Goal: Task Accomplishment & Management: Manage account settings

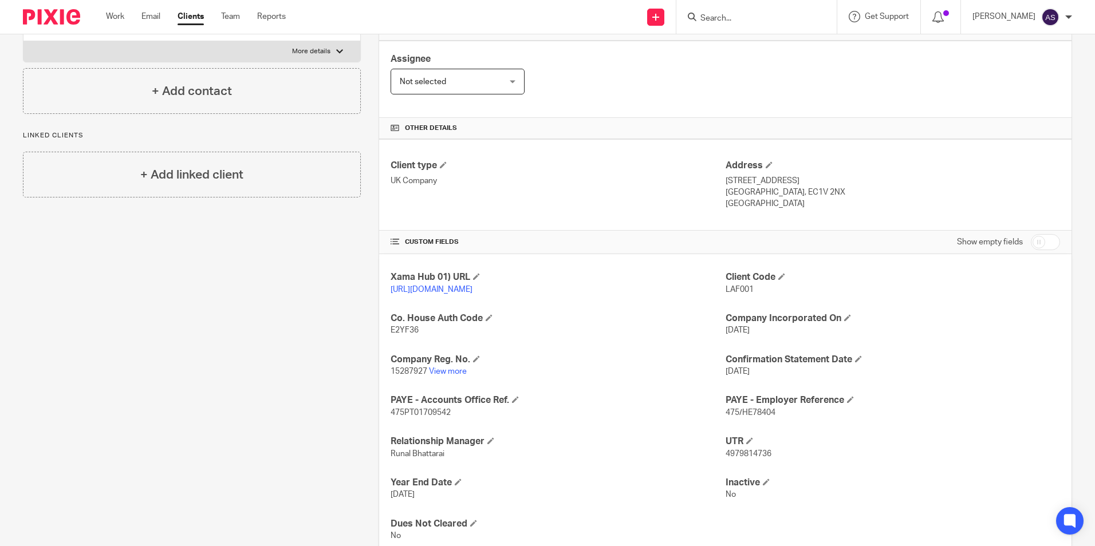
scroll to position [229, 0]
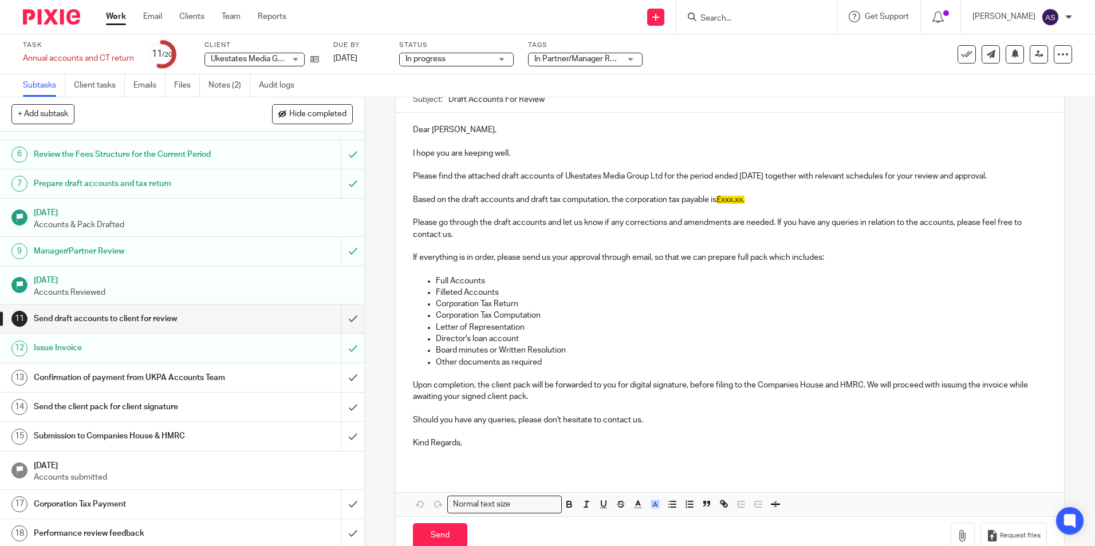
scroll to position [172, 0]
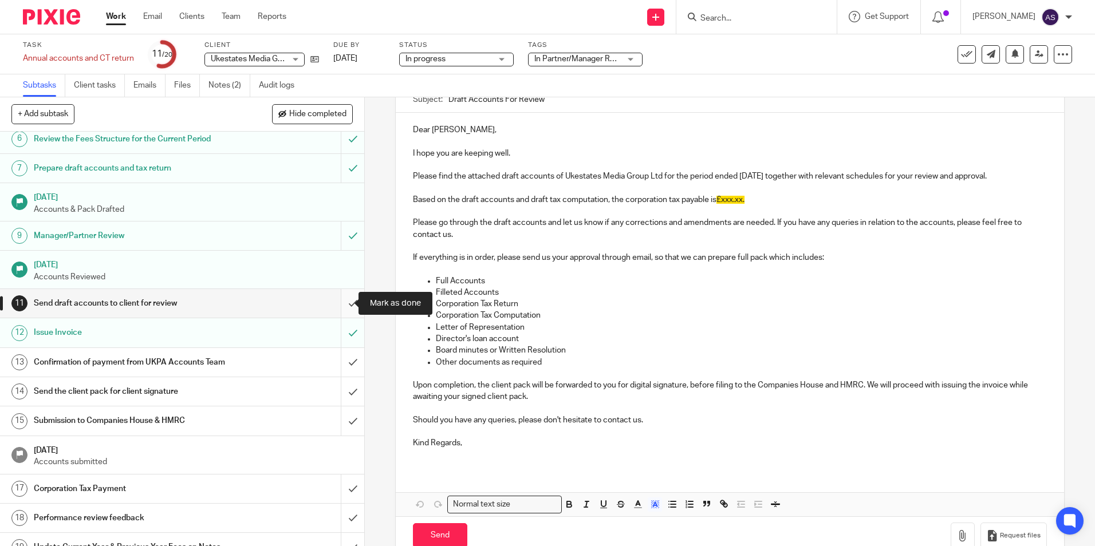
click at [344, 299] on input "submit" at bounding box center [182, 303] width 364 height 29
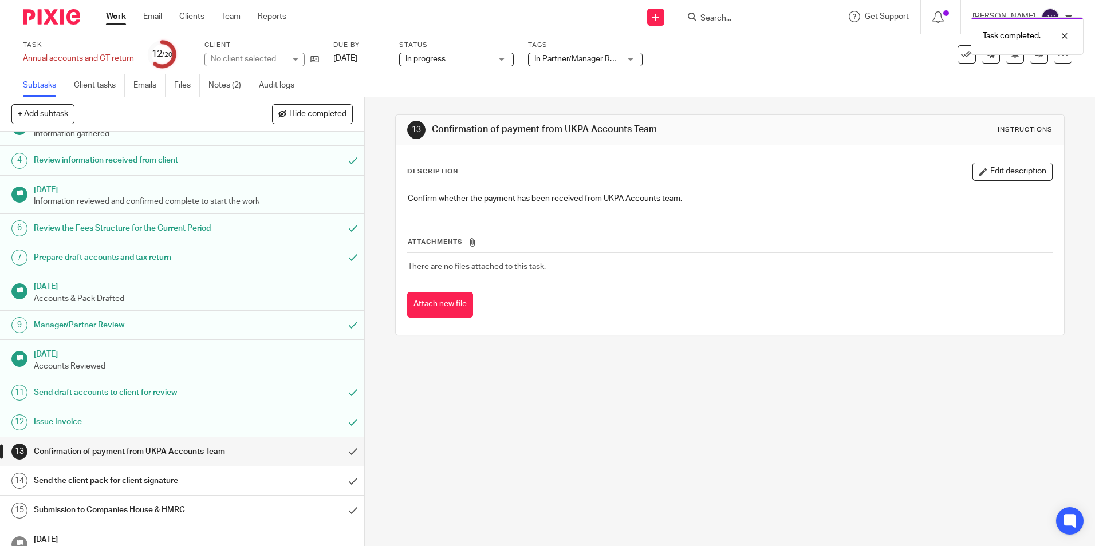
scroll to position [115, 0]
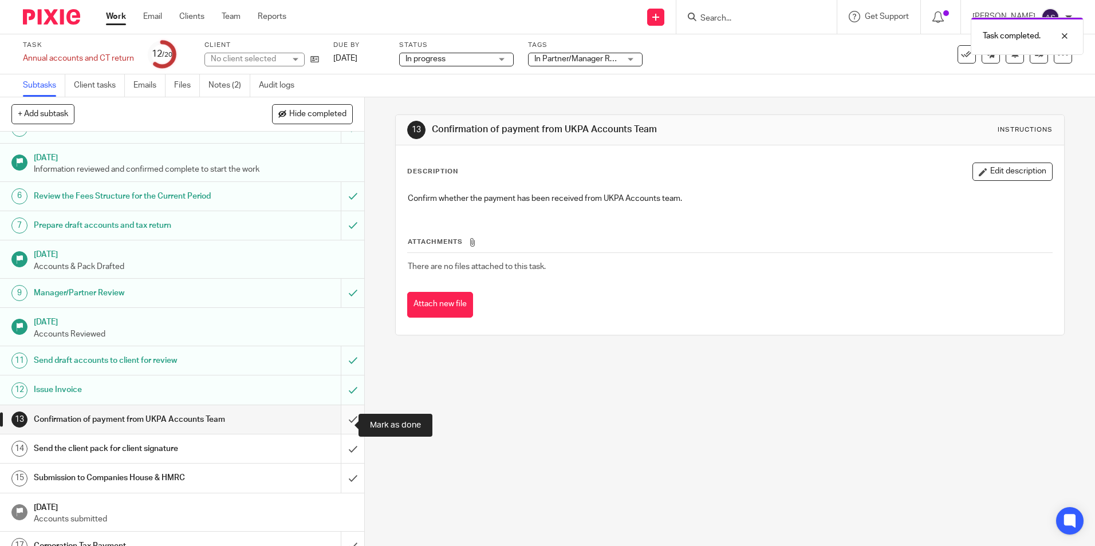
click at [345, 424] on input "submit" at bounding box center [182, 419] width 364 height 29
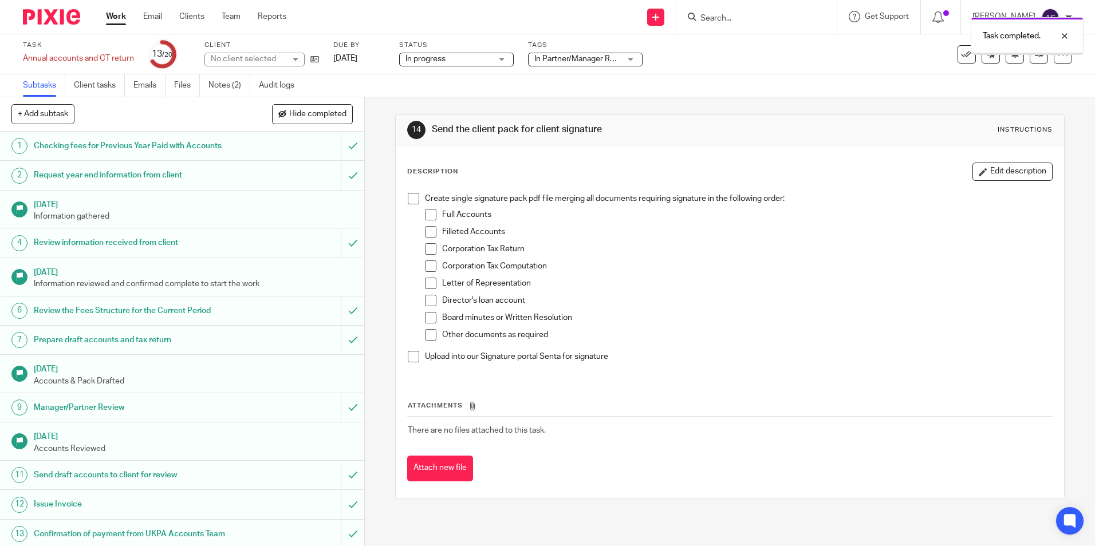
scroll to position [229, 0]
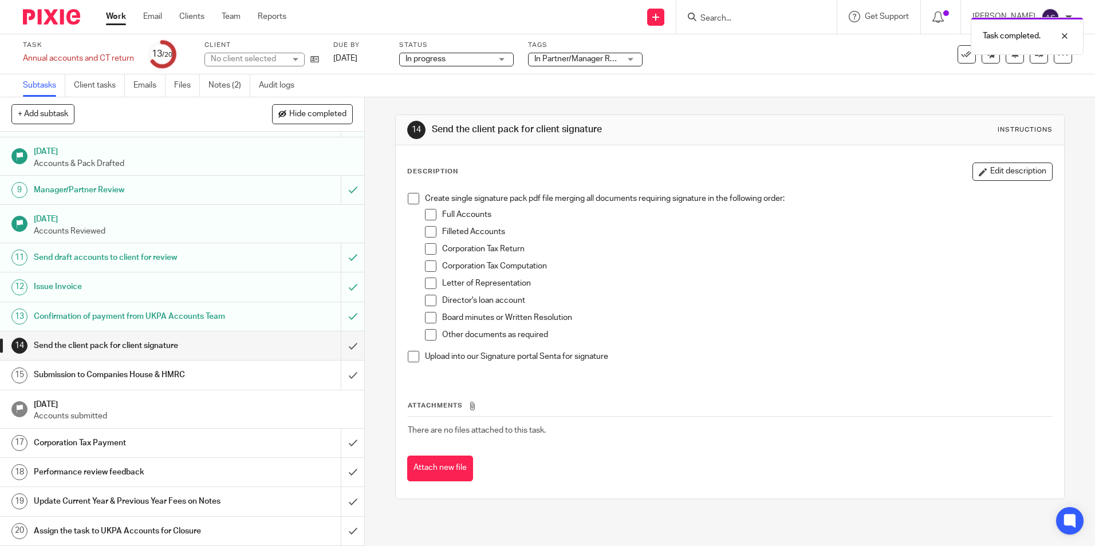
click at [428, 216] on span at bounding box center [430, 214] width 11 height 11
click at [427, 238] on span at bounding box center [430, 231] width 11 height 11
click at [408, 204] on span at bounding box center [413, 198] width 11 height 11
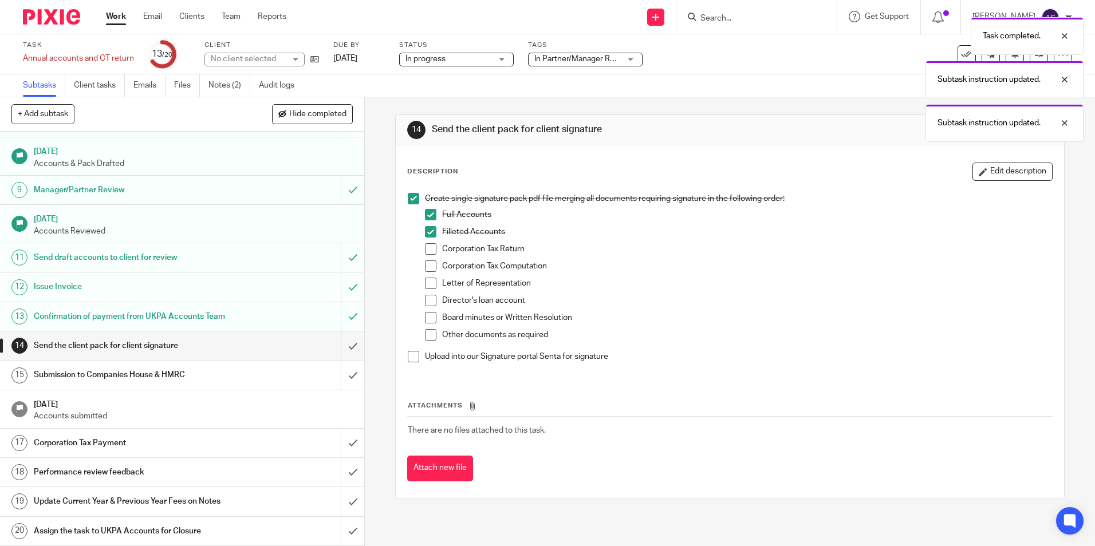
click at [425, 247] on span at bounding box center [430, 248] width 11 height 11
click at [429, 263] on span at bounding box center [430, 266] width 11 height 11
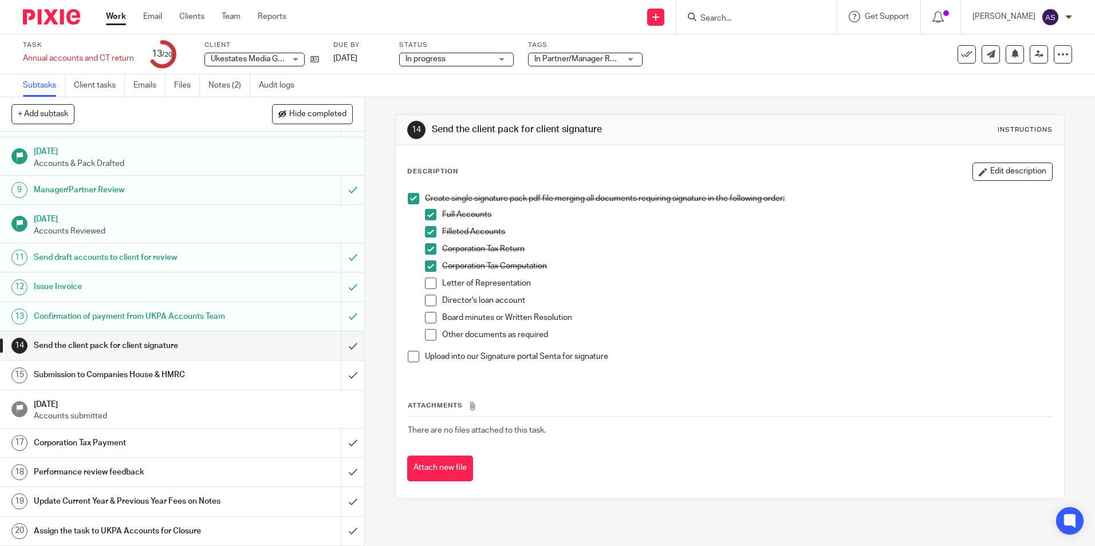
click at [427, 286] on span at bounding box center [430, 283] width 11 height 11
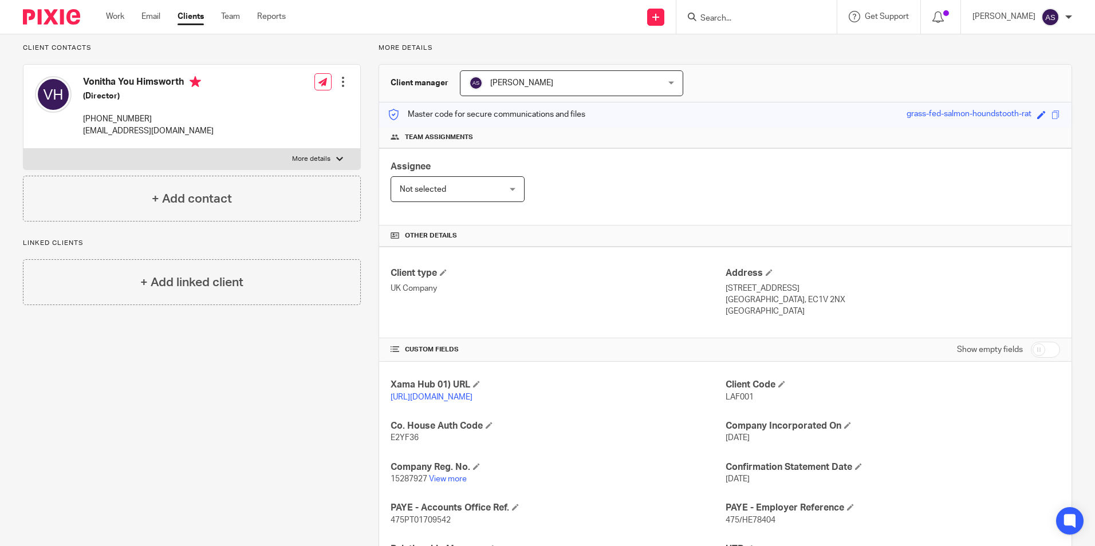
scroll to position [234, 0]
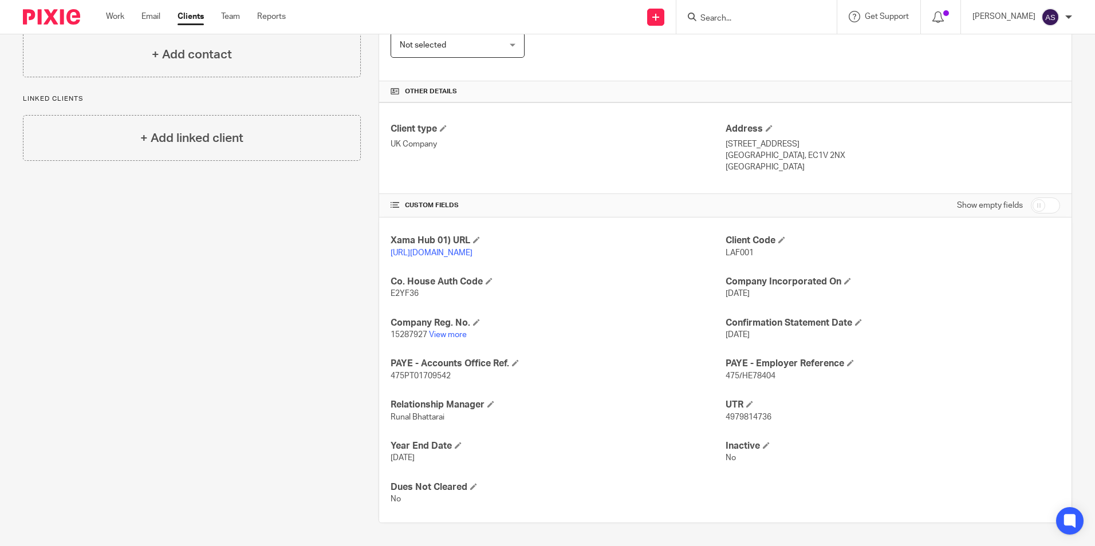
click at [743, 373] on span "475/HE78404" at bounding box center [750, 376] width 50 height 8
click at [743, 374] on span "475/HE78404" at bounding box center [750, 376] width 50 height 8
drag, startPoint x: 743, startPoint y: 374, endPoint x: 725, endPoint y: 380, distance: 17.9
click at [725, 380] on span "475/HE78404" at bounding box center [750, 376] width 50 height 8
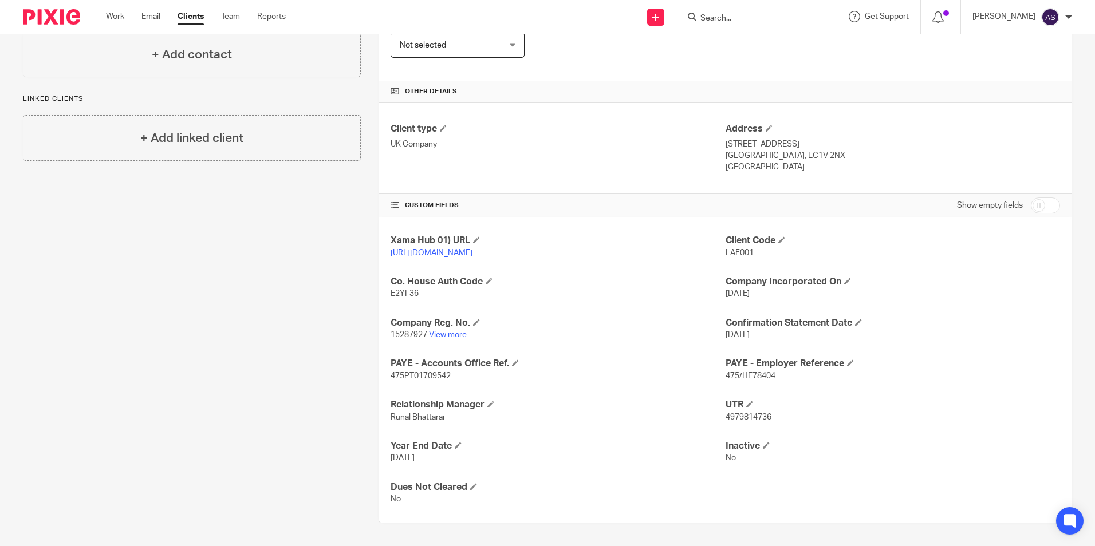
click at [747, 374] on span "475/HE78404" at bounding box center [750, 376] width 50 height 8
copy p "475/HE78404"
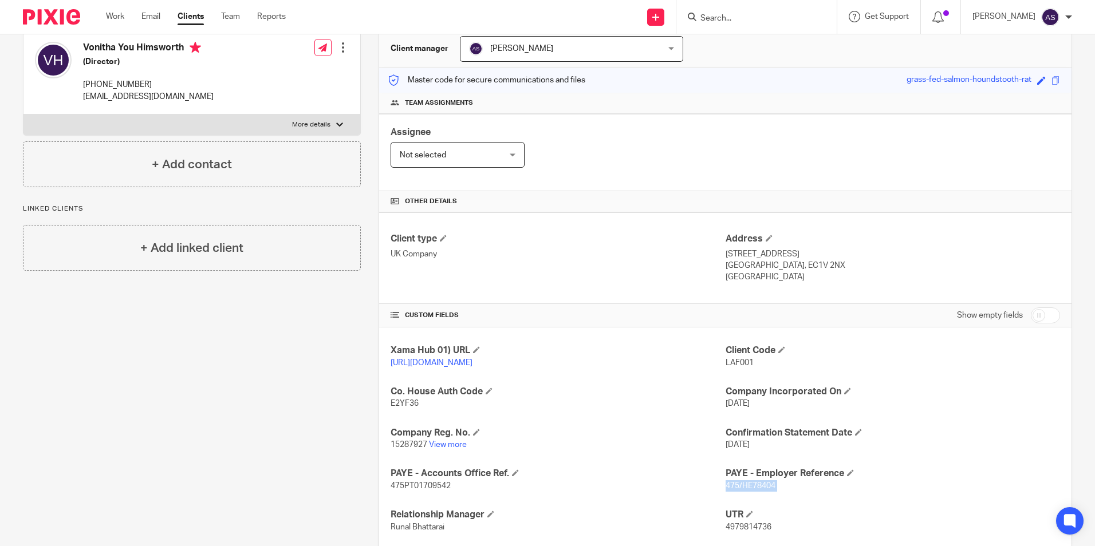
scroll to position [0, 0]
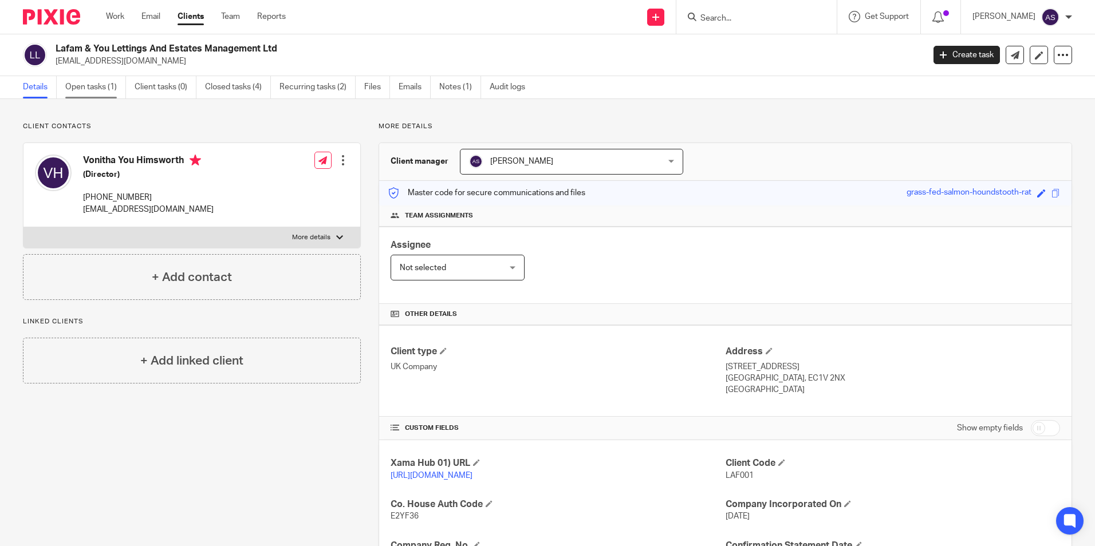
click at [94, 81] on link "Open tasks (1)" at bounding box center [95, 87] width 61 height 22
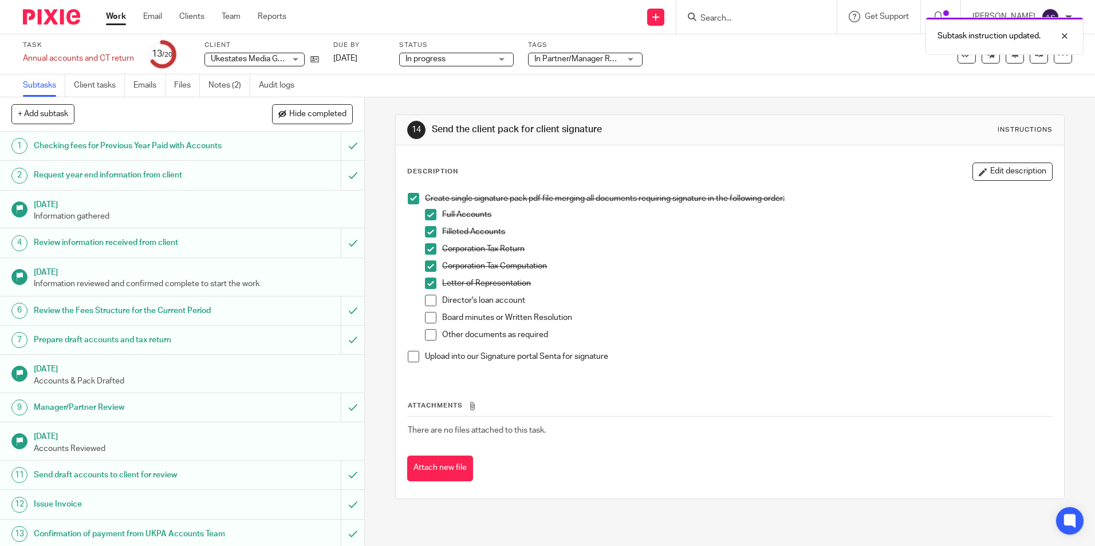
scroll to position [229, 0]
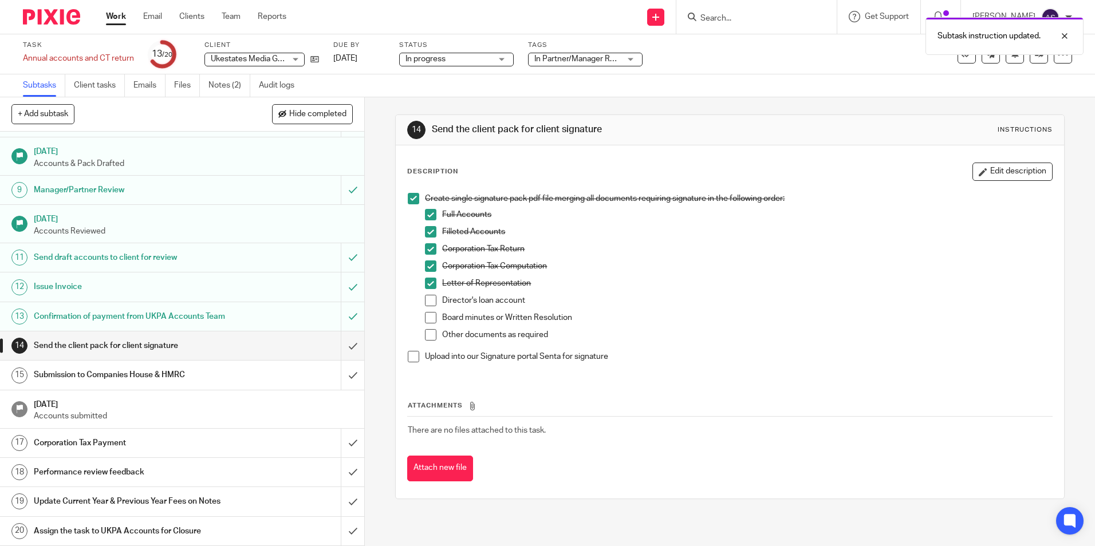
click at [427, 302] on span at bounding box center [430, 300] width 11 height 11
click at [427, 314] on span at bounding box center [430, 317] width 11 height 11
click at [379, 307] on div "14 Send the client pack for client signature Instructions Description Edit desc…" at bounding box center [730, 321] width 730 height 449
click at [466, 56] on span "In progress" at bounding box center [448, 59] width 86 height 12
click at [586, 56] on span "In Partner/Manager Review + 1" at bounding box center [588, 59] width 109 height 8
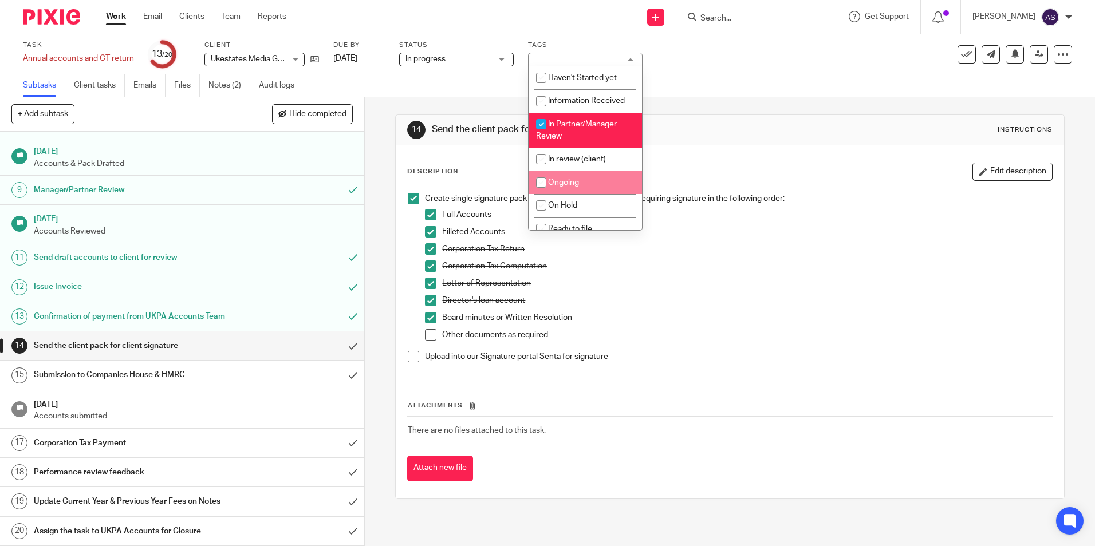
scroll to position [57, 0]
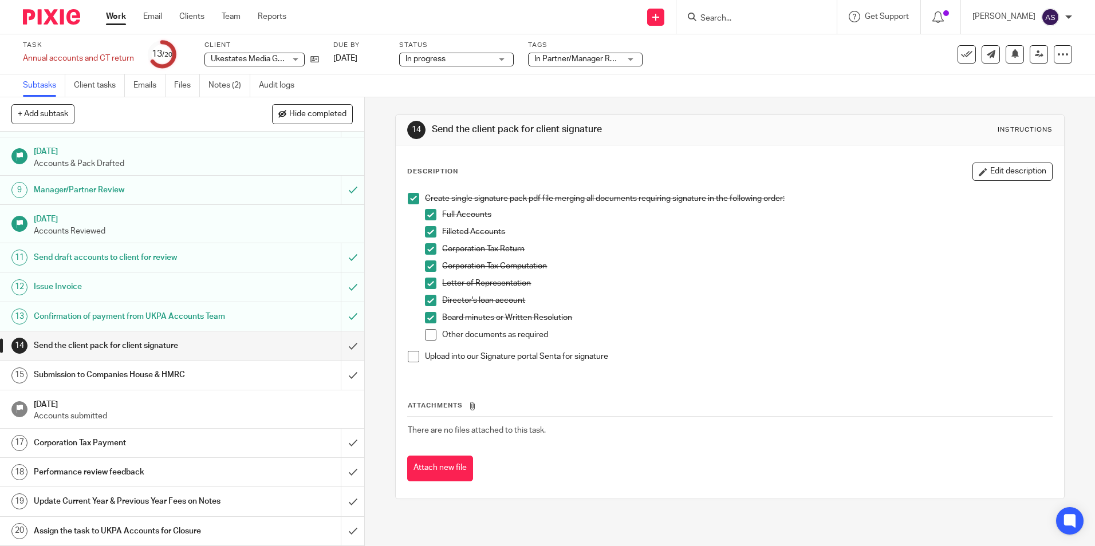
click at [642, 346] on div "Other documents as required" at bounding box center [746, 337] width 609 height 17
click at [408, 359] on span at bounding box center [413, 356] width 11 height 11
click at [342, 342] on input "submit" at bounding box center [182, 345] width 364 height 29
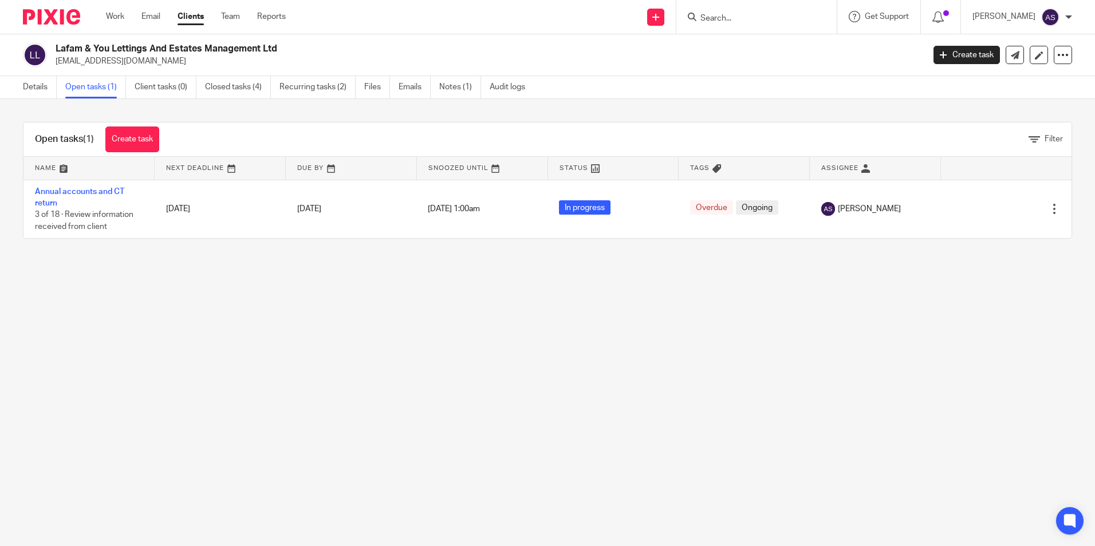
click at [85, 192] on link "Annual accounts and CT return" at bounding box center [79, 197] width 89 height 19
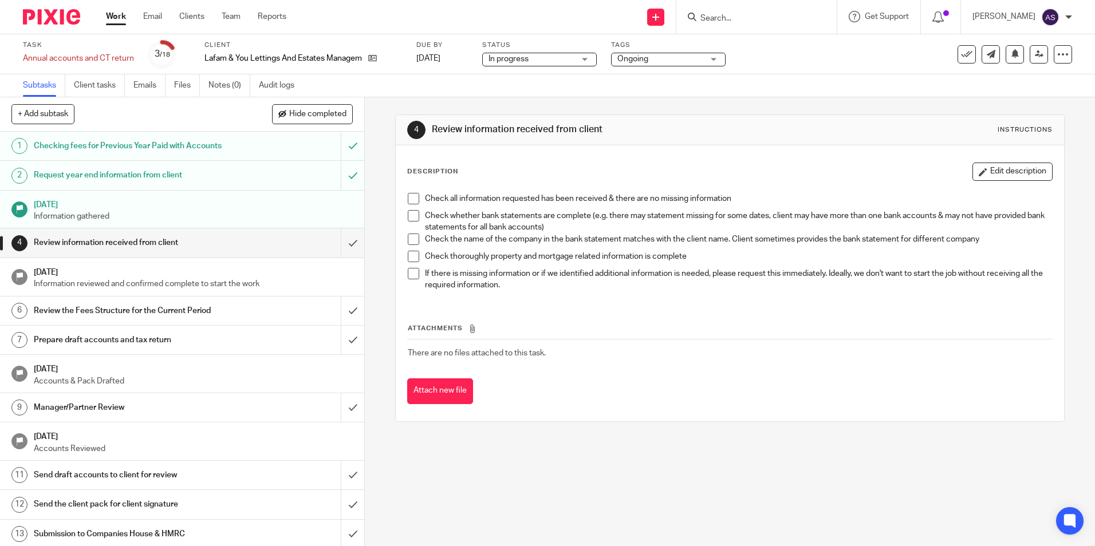
click at [408, 196] on span at bounding box center [413, 198] width 11 height 11
click at [409, 216] on span at bounding box center [413, 215] width 11 height 11
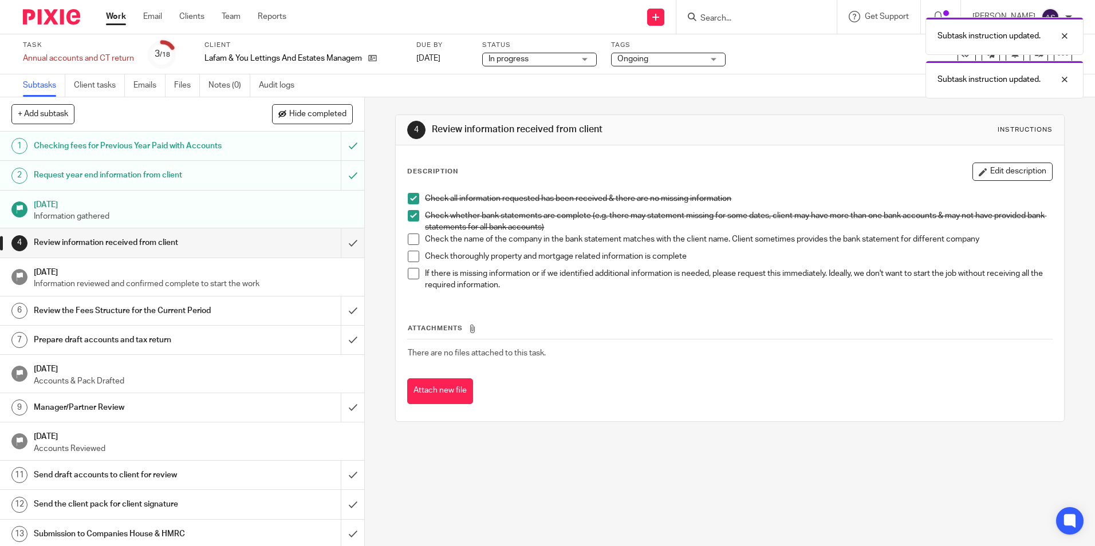
click at [408, 239] on span at bounding box center [413, 239] width 11 height 11
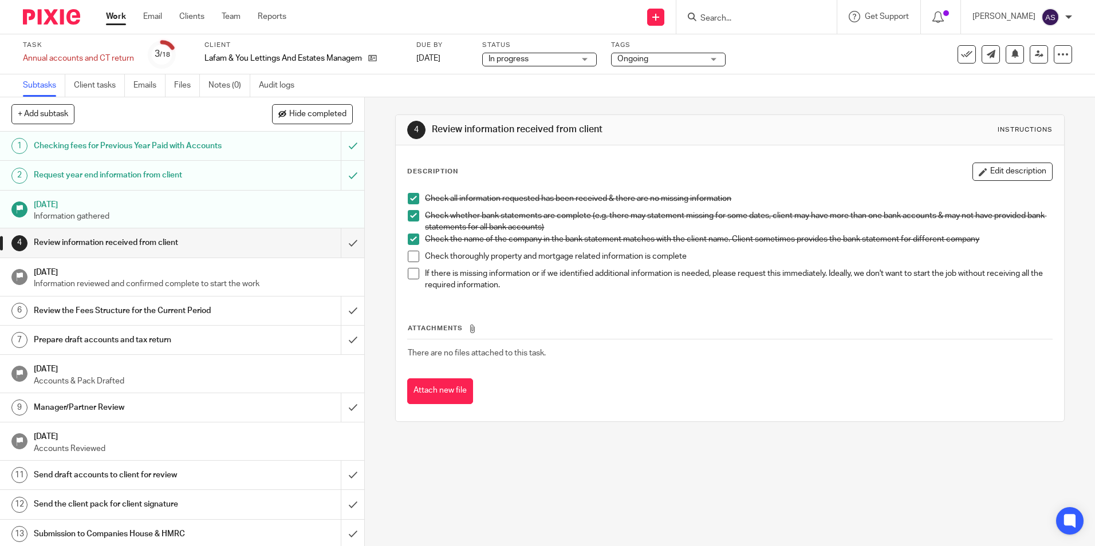
click at [412, 273] on span at bounding box center [413, 273] width 11 height 11
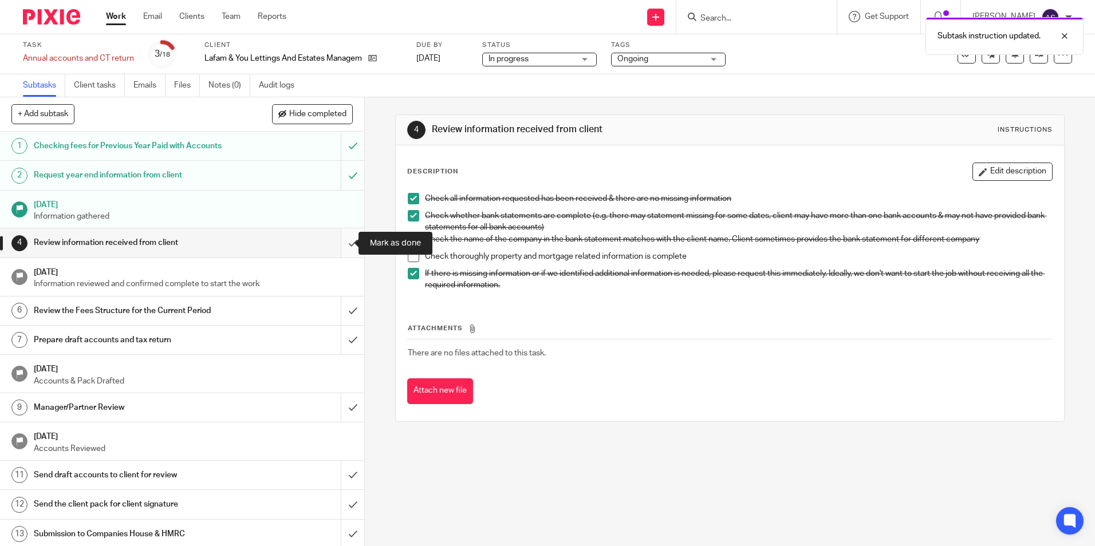
click at [337, 237] on input "submit" at bounding box center [182, 242] width 364 height 29
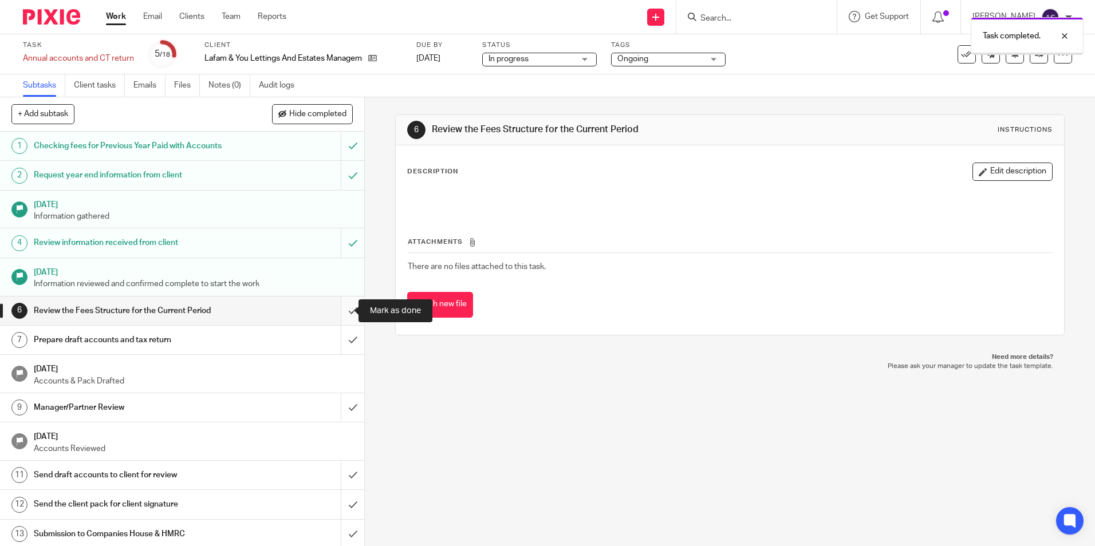
click at [339, 308] on input "submit" at bounding box center [182, 311] width 364 height 29
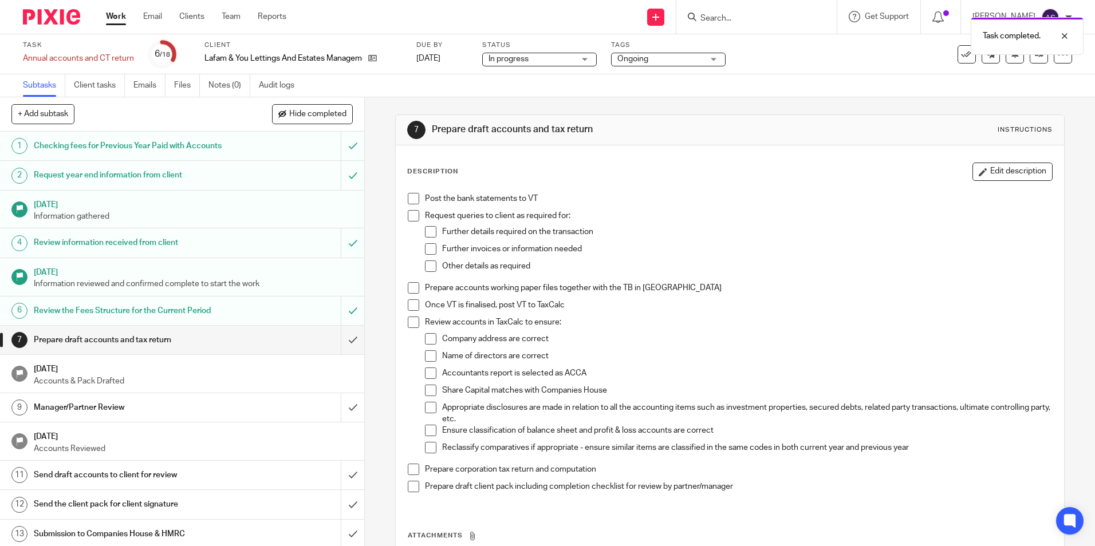
click at [410, 199] on span at bounding box center [413, 198] width 11 height 11
click at [409, 212] on span at bounding box center [413, 215] width 11 height 11
click at [425, 244] on span at bounding box center [430, 248] width 11 height 11
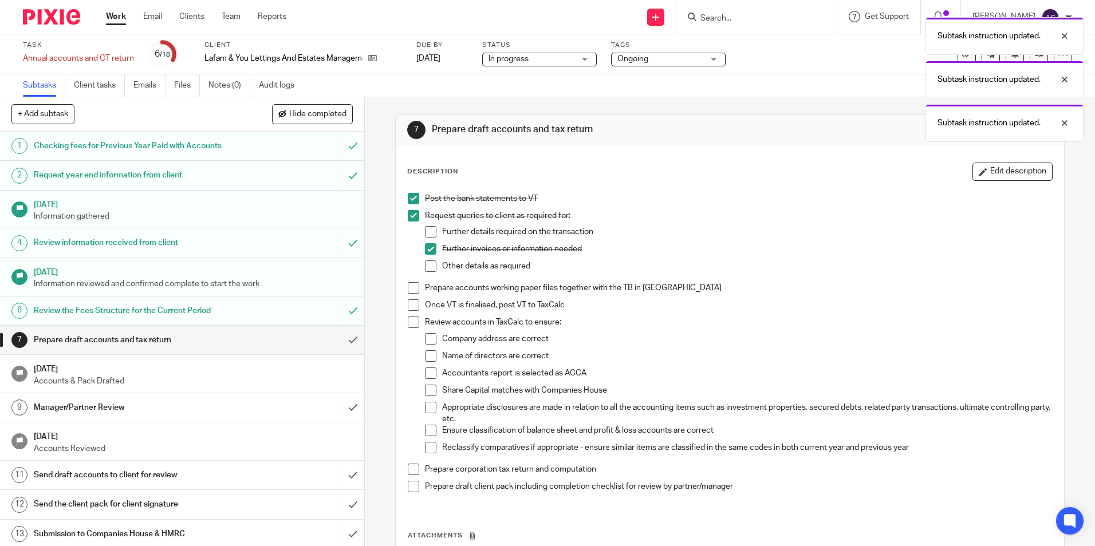
click at [426, 227] on span at bounding box center [430, 231] width 11 height 11
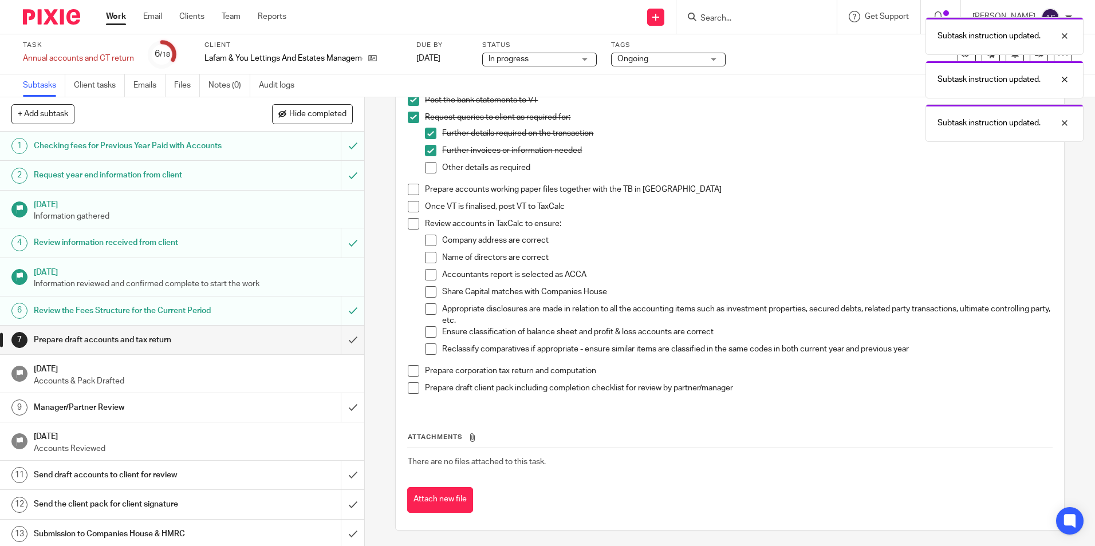
scroll to position [100, 0]
click at [411, 186] on span at bounding box center [413, 187] width 11 height 11
click at [408, 204] on span at bounding box center [413, 204] width 11 height 11
click at [412, 224] on span at bounding box center [413, 221] width 11 height 11
click at [425, 238] on span at bounding box center [430, 238] width 11 height 11
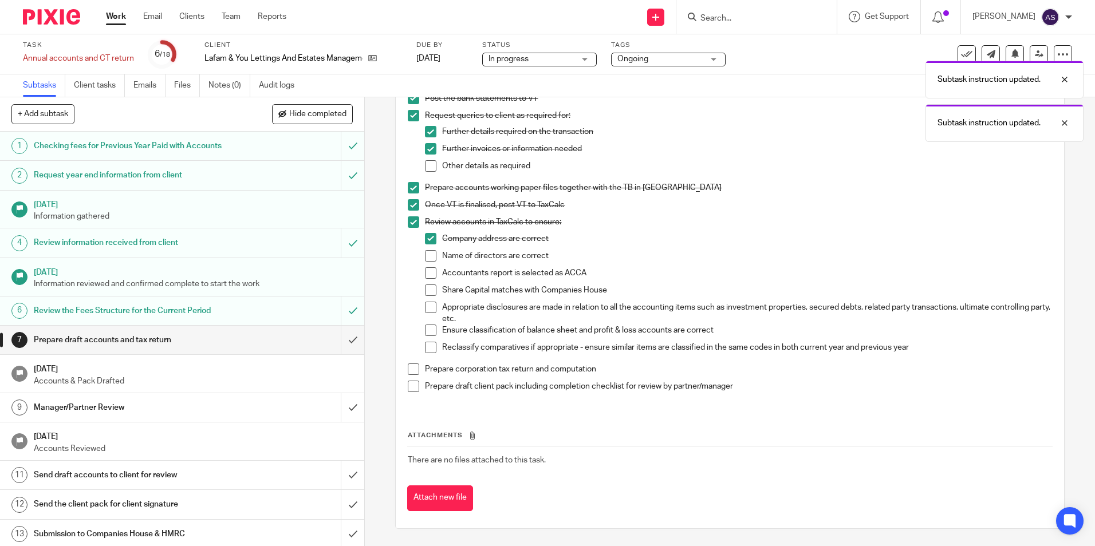
click at [425, 250] on span at bounding box center [430, 255] width 11 height 11
click at [426, 272] on span at bounding box center [430, 272] width 11 height 11
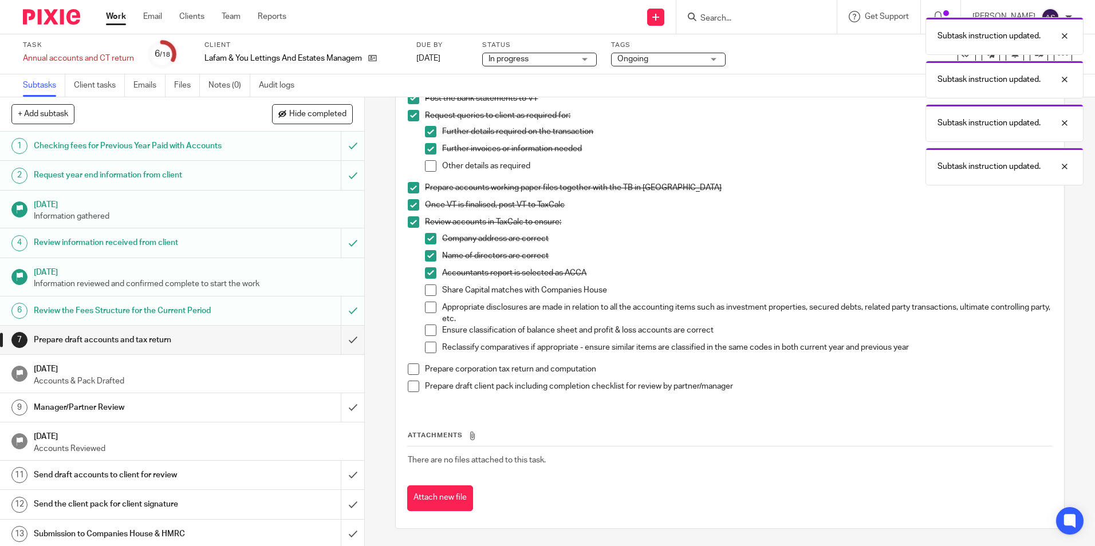
click at [425, 291] on span at bounding box center [430, 290] width 11 height 11
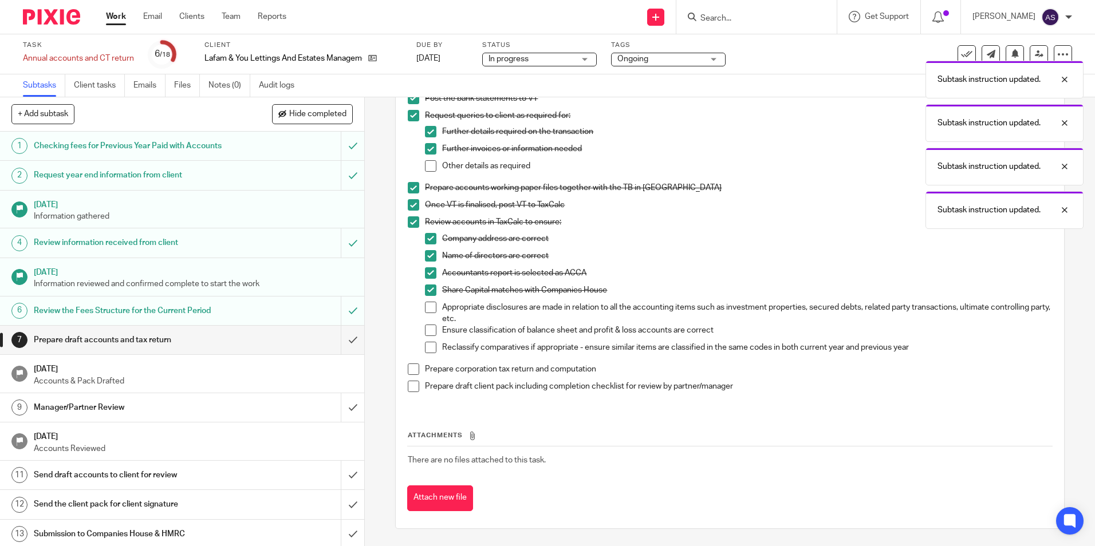
click at [428, 309] on span at bounding box center [430, 307] width 11 height 11
click at [427, 331] on span at bounding box center [430, 330] width 11 height 11
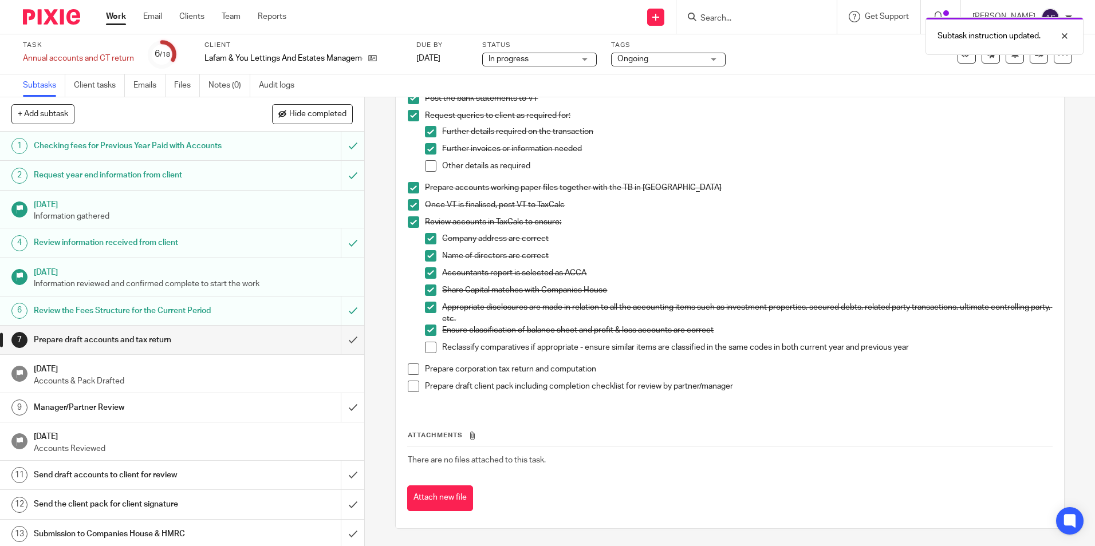
click at [411, 369] on span at bounding box center [413, 369] width 11 height 11
click at [410, 389] on span at bounding box center [413, 386] width 11 height 11
click at [346, 337] on input "submit" at bounding box center [182, 340] width 364 height 29
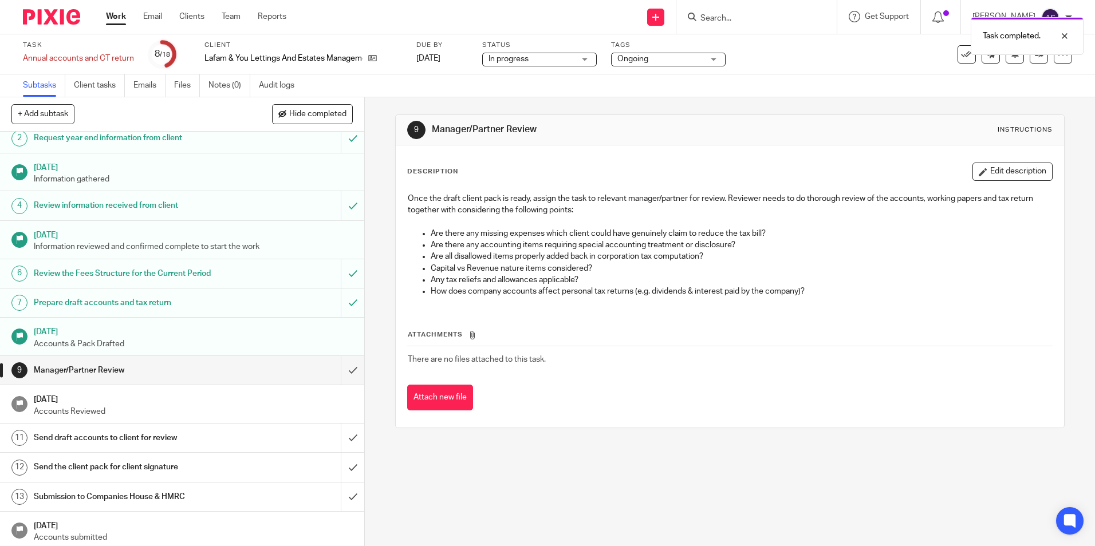
scroll to position [57, 0]
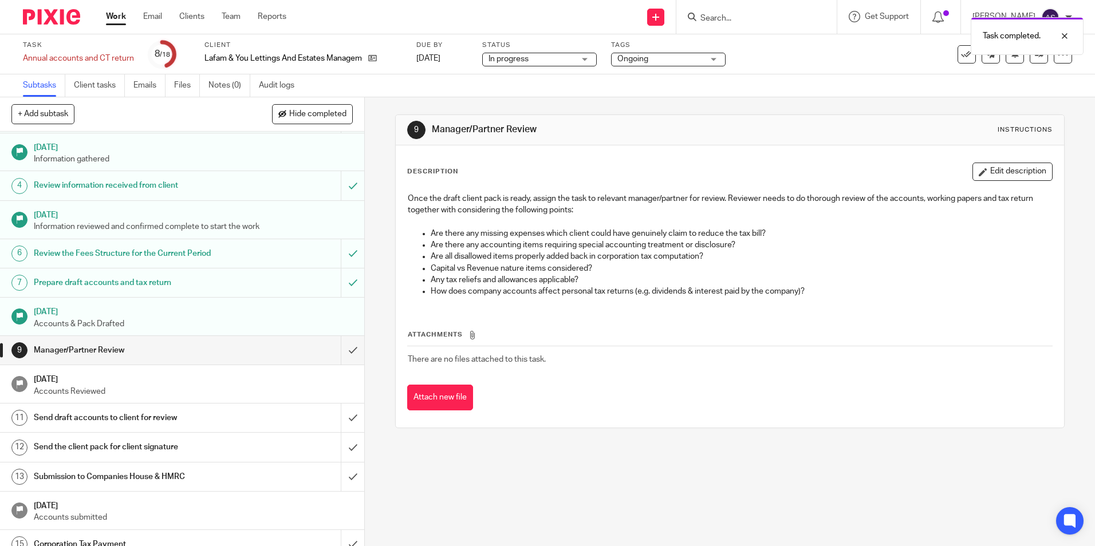
click at [660, 56] on span "Ongoing" at bounding box center [660, 59] width 86 height 12
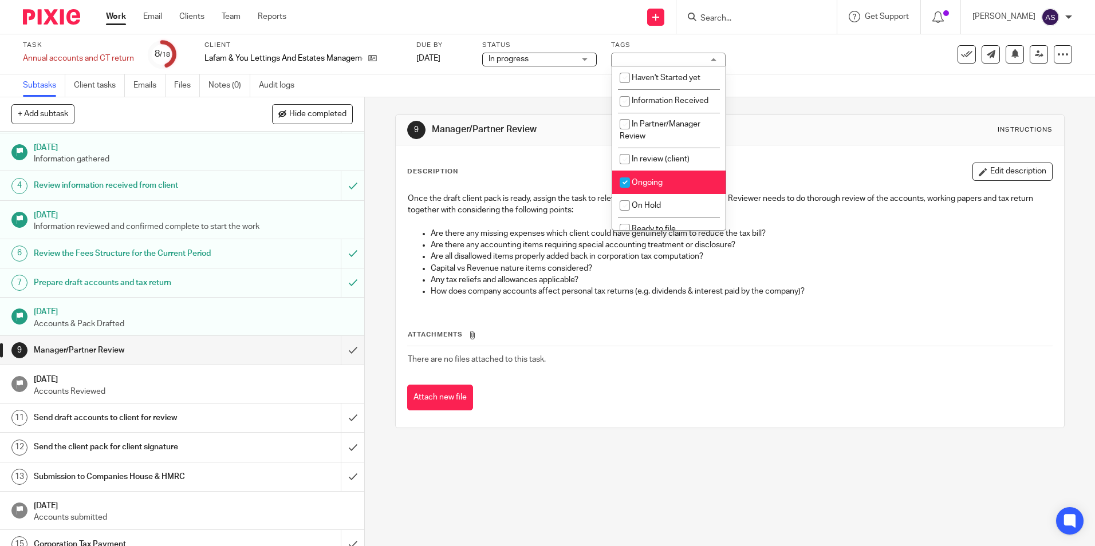
click at [621, 180] on input "checkbox" at bounding box center [625, 183] width 22 height 22
checkbox input "false"
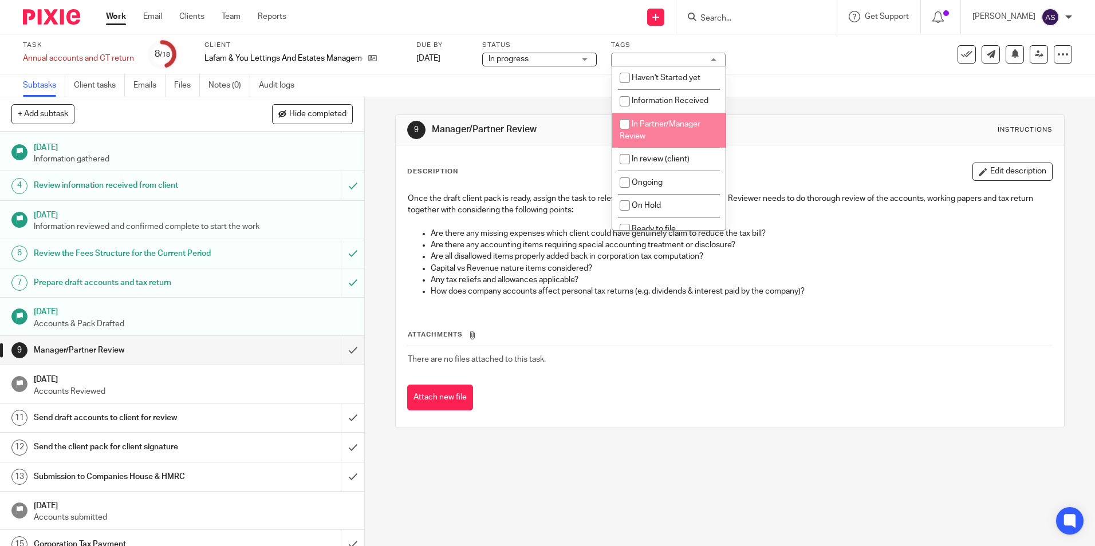
click at [626, 121] on input "checkbox" at bounding box center [625, 124] width 22 height 22
checkbox input "true"
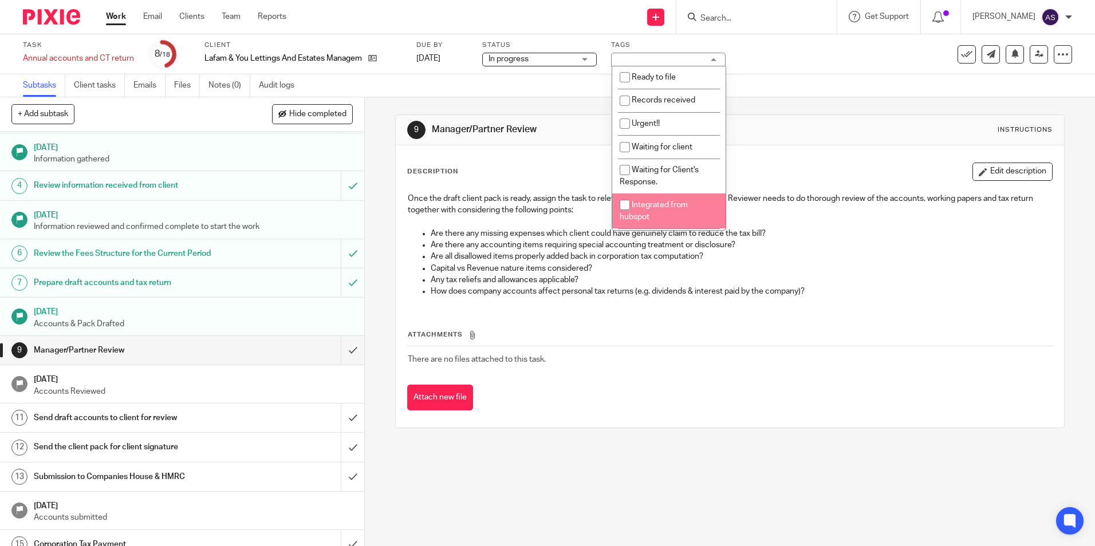
scroll to position [172, 0]
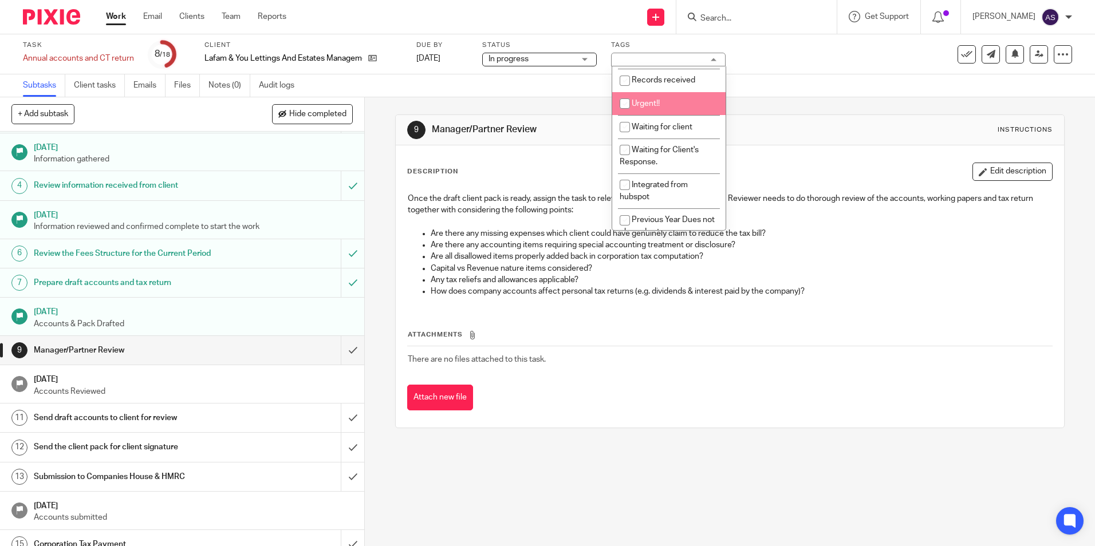
click at [621, 103] on input "checkbox" at bounding box center [625, 104] width 22 height 22
checkbox input "true"
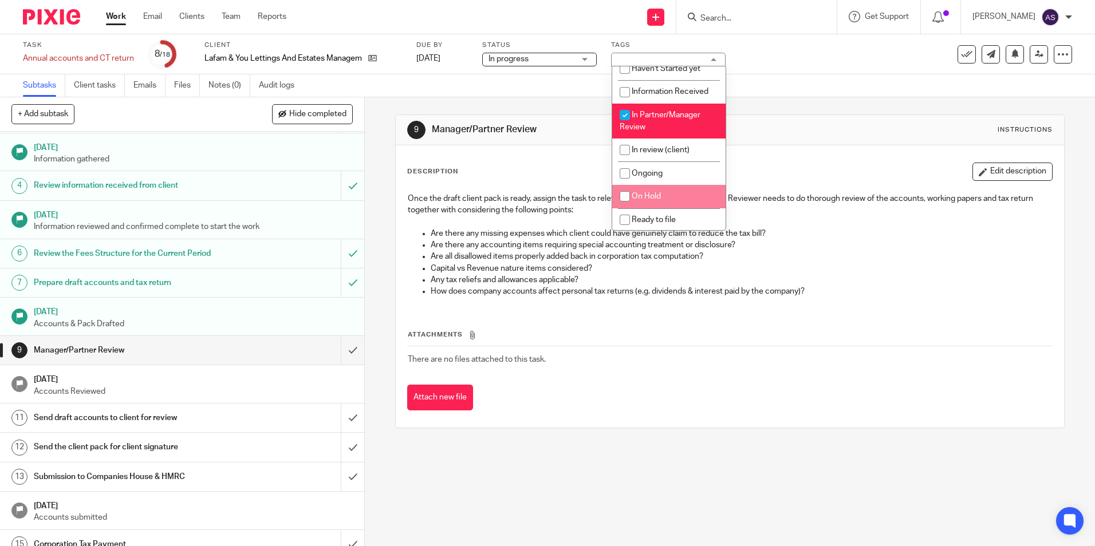
scroll to position [0, 0]
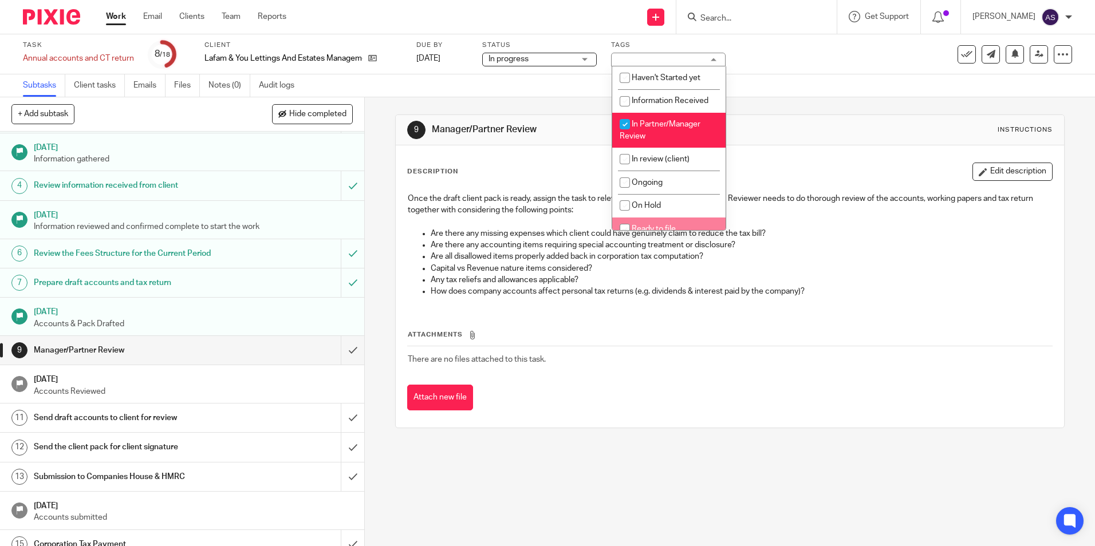
click at [662, 413] on div "Description Edit description Once the draft client pack is ready, assign the ta…" at bounding box center [730, 286] width 668 height 282
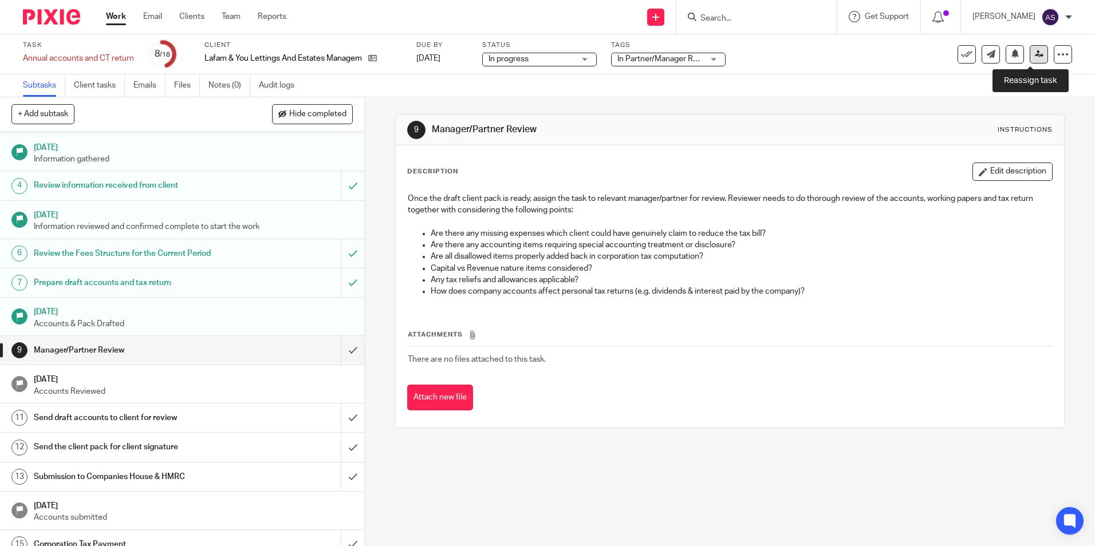
click at [1029, 55] on link at bounding box center [1038, 54] width 18 height 18
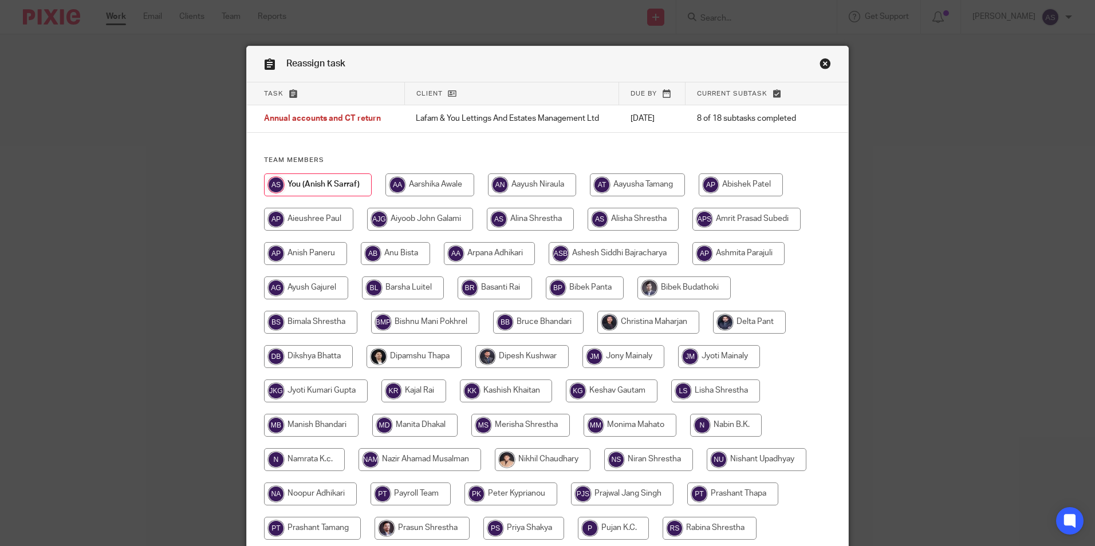
click at [645, 322] on input "radio" at bounding box center [648, 322] width 102 height 23
radio input "true"
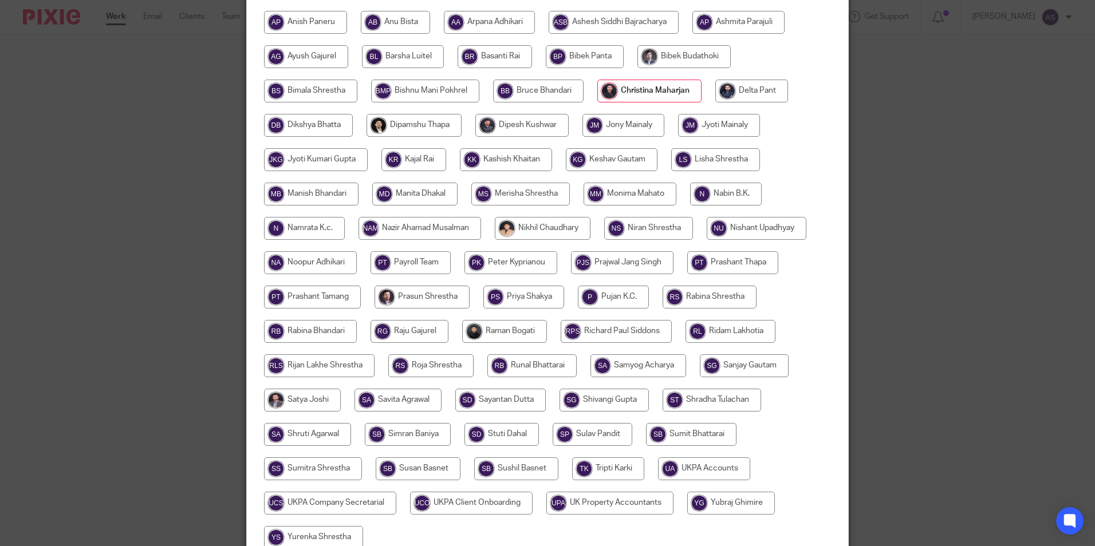
scroll to position [340, 0]
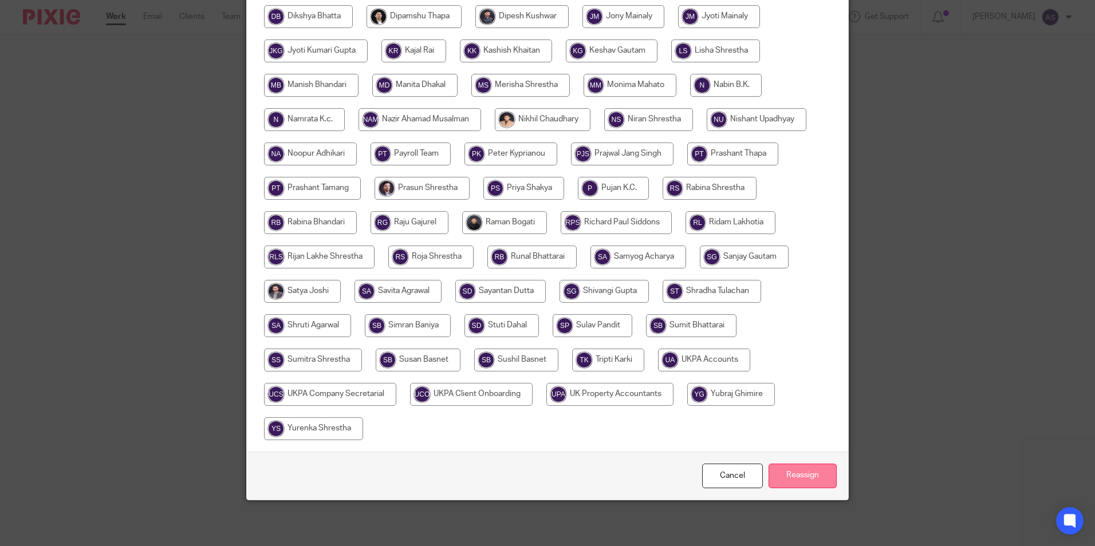
click at [781, 476] on input "Reassign" at bounding box center [802, 476] width 68 height 25
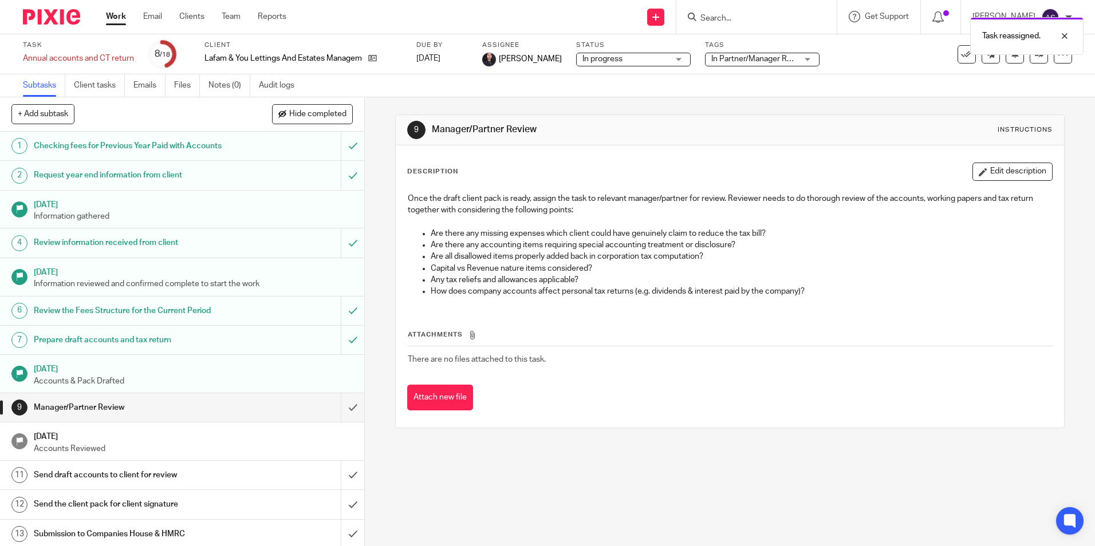
click at [48, 22] on img at bounding box center [51, 16] width 57 height 15
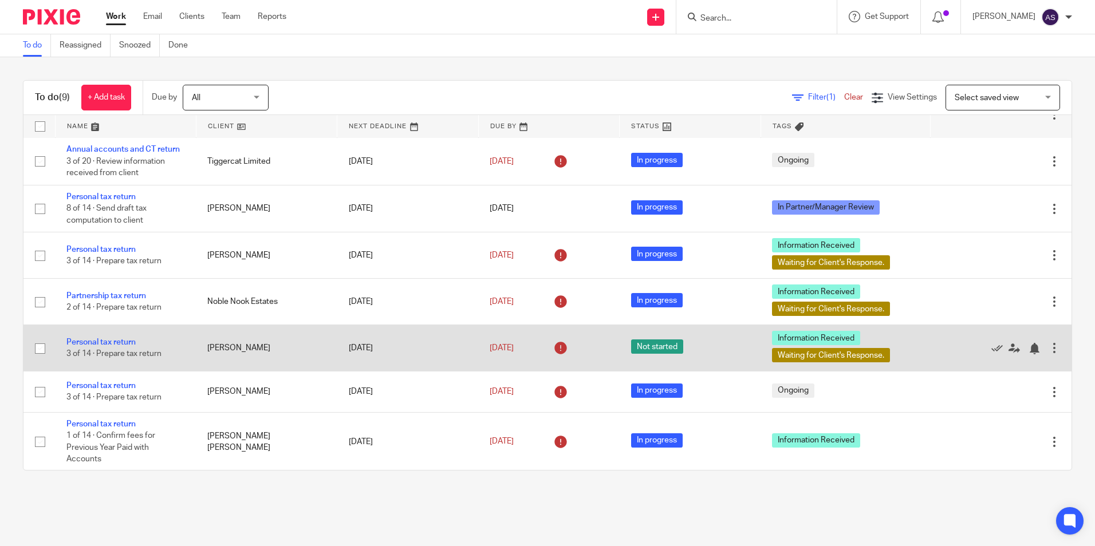
scroll to position [96, 0]
